Goal: Task Accomplishment & Management: Use online tool/utility

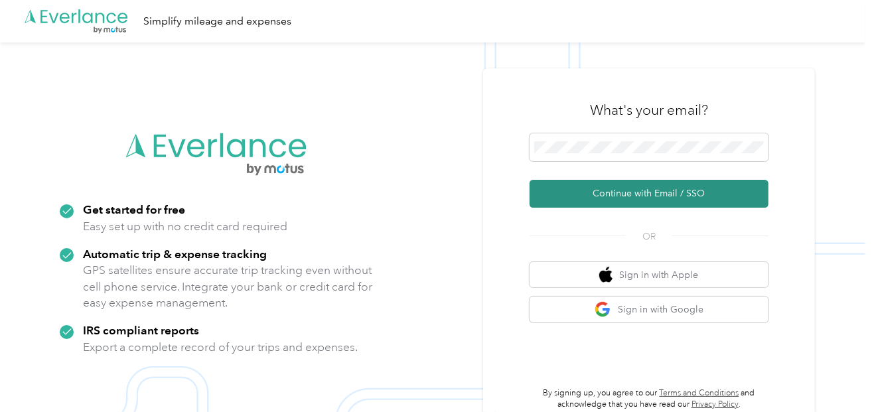
click at [608, 187] on button "Continue with Email / SSO" at bounding box center [649, 194] width 239 height 28
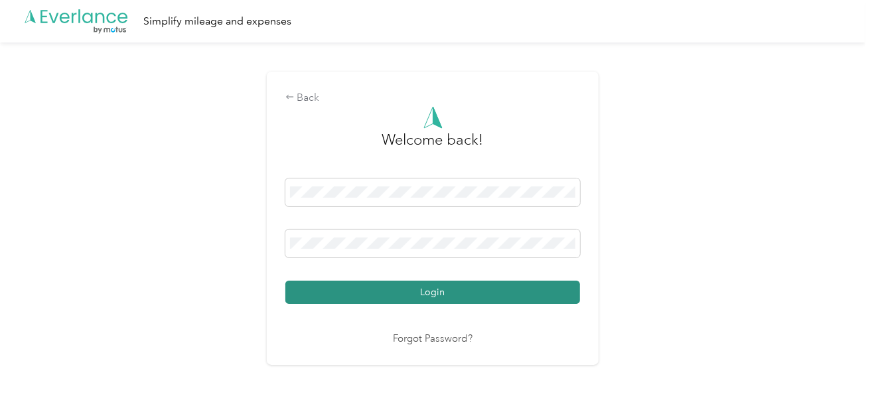
click at [408, 298] on button "Login" at bounding box center [432, 292] width 295 height 23
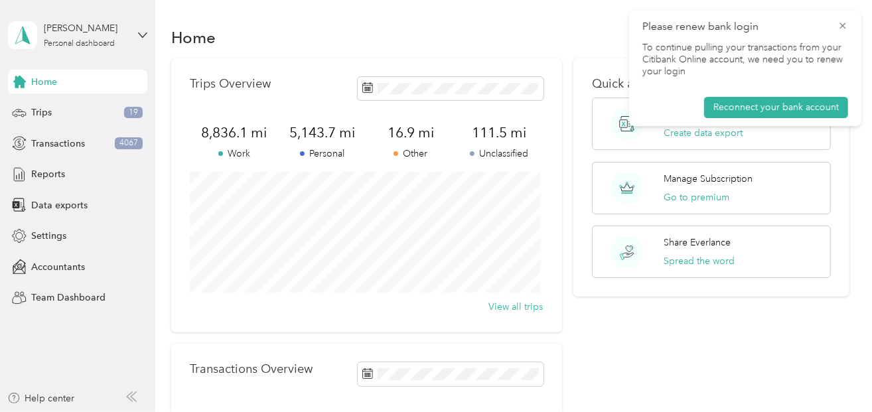
click at [847, 25] on icon at bounding box center [843, 26] width 11 height 12
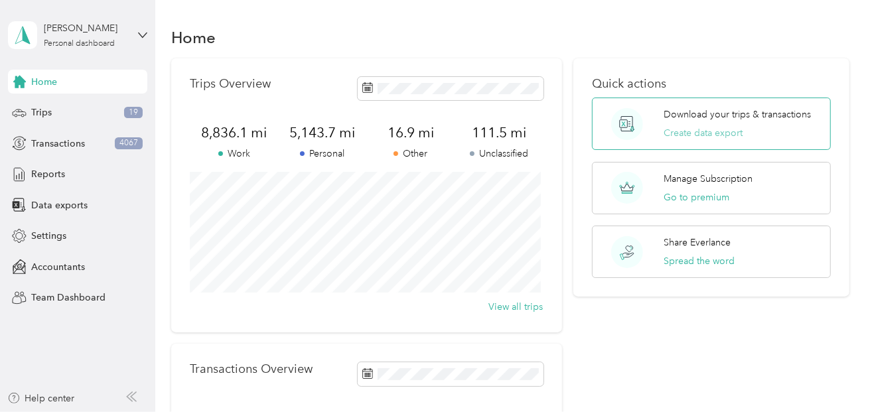
click at [688, 137] on button "Create data export" at bounding box center [704, 133] width 79 height 14
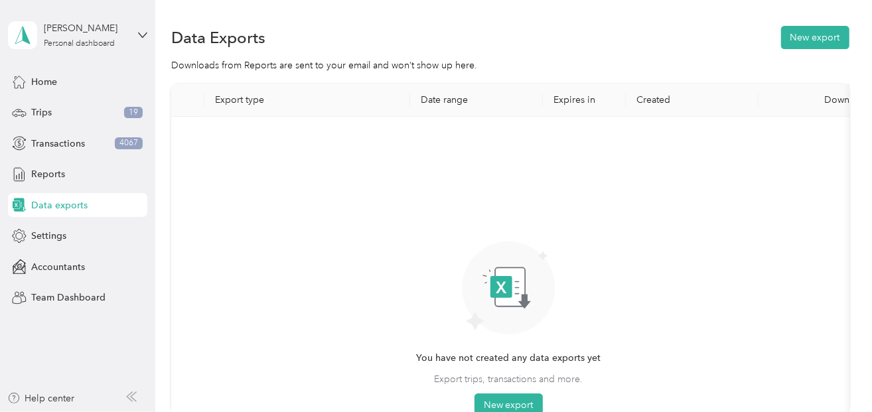
click at [439, 102] on th "Date range" at bounding box center [476, 100] width 133 height 33
click at [497, 404] on button "New export" at bounding box center [509, 406] width 68 height 24
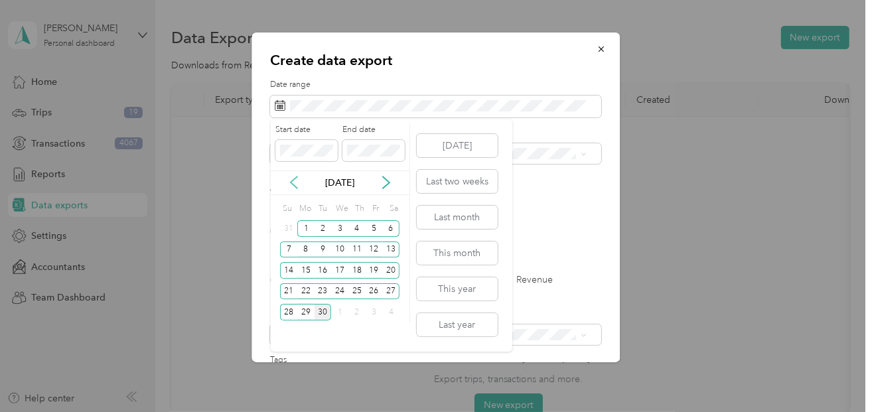
click at [289, 184] on icon at bounding box center [293, 182] width 13 height 13
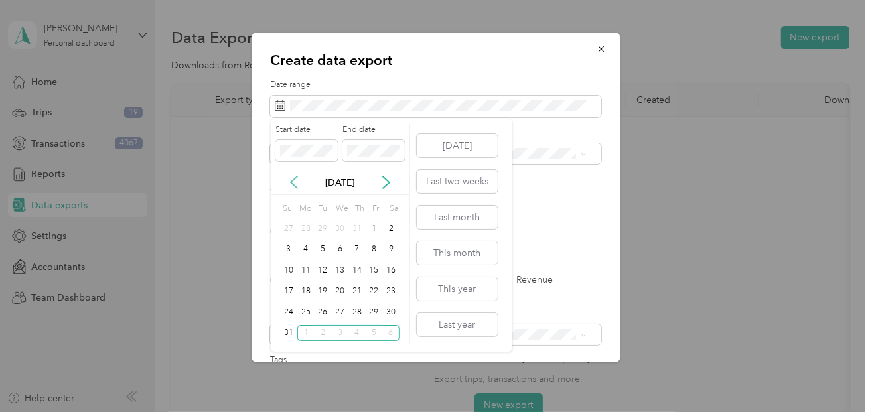
click at [289, 184] on icon at bounding box center [293, 182] width 13 height 13
click at [288, 184] on icon at bounding box center [293, 182] width 13 height 13
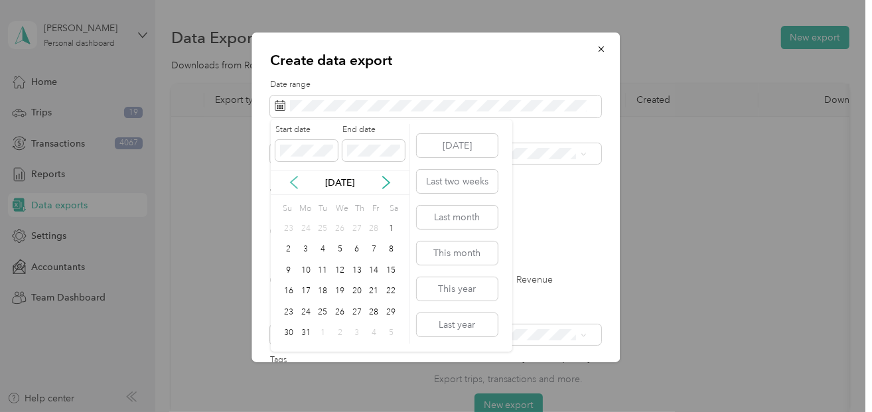
click at [288, 184] on icon at bounding box center [293, 182] width 13 height 13
click at [383, 181] on icon at bounding box center [386, 182] width 13 height 13
click at [444, 285] on button "This year" at bounding box center [457, 289] width 81 height 23
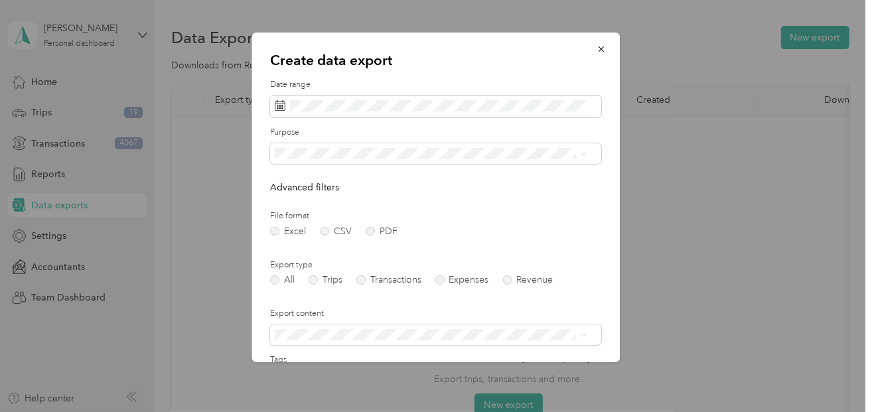
scroll to position [153, 0]
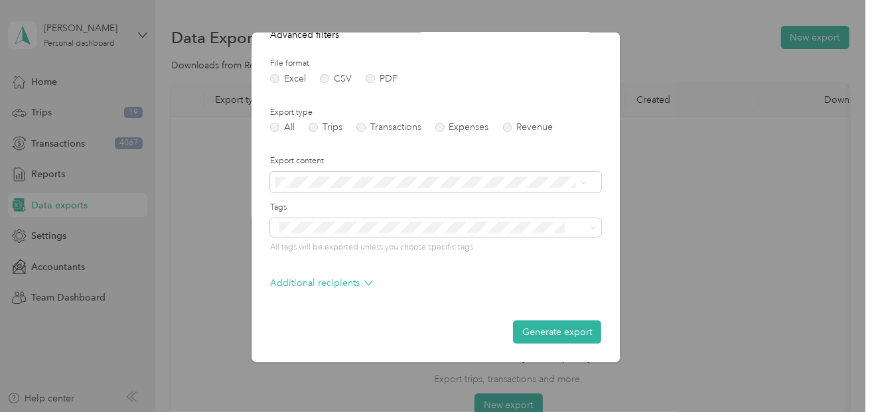
click at [363, 222] on div "Summary and full list" at bounding box center [423, 229] width 287 height 14
click at [534, 331] on button "Generate export" at bounding box center [558, 332] width 88 height 23
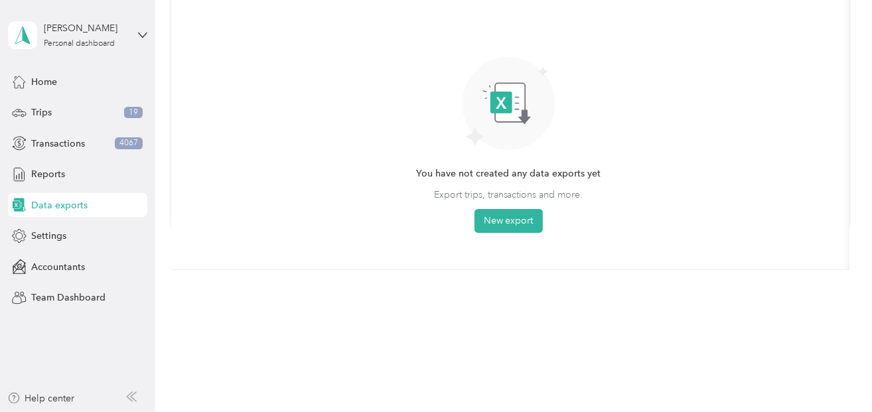
scroll to position [0, 0]
